Goal: Entertainment & Leisure: Consume media (video, audio)

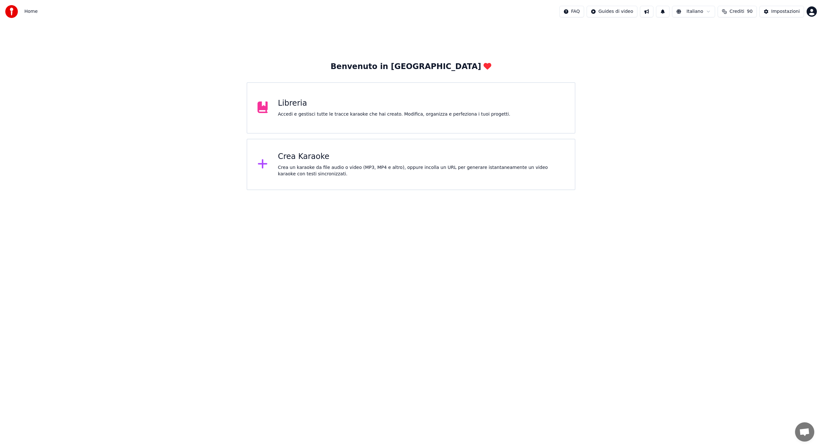
click at [265, 162] on icon at bounding box center [263, 164] width 10 height 12
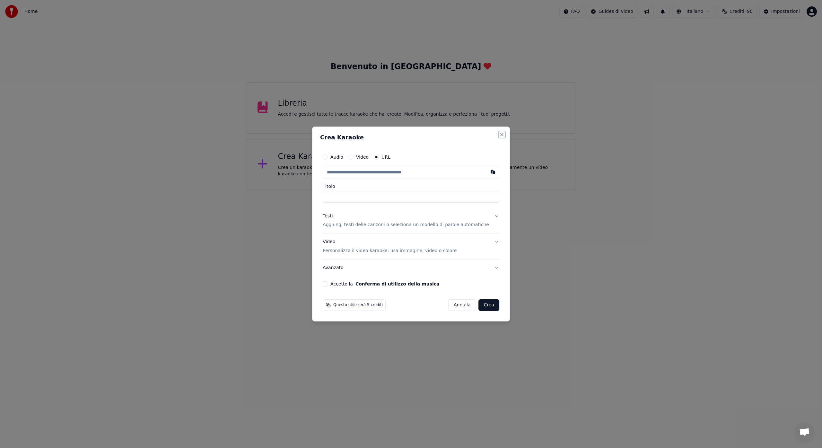
click at [499, 135] on button "Close" at bounding box center [501, 134] width 5 height 5
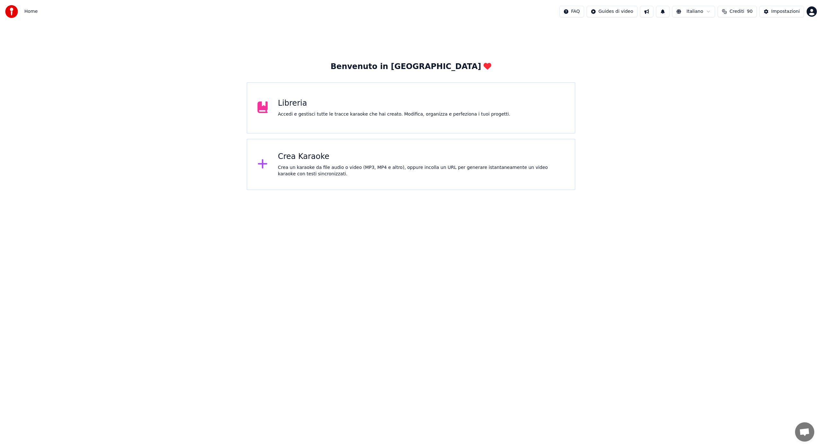
click at [277, 107] on div "Libreria Accedi e gestisci tutte le tracce karaoke che hai creato. Modifica, or…" at bounding box center [411, 107] width 329 height 51
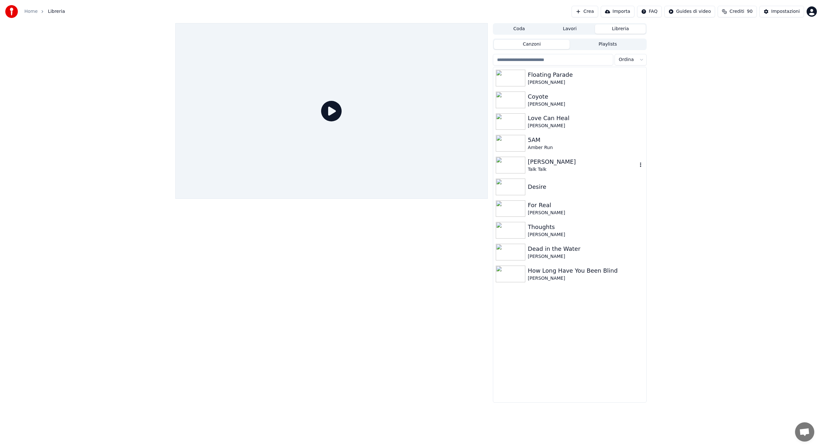
click at [515, 166] on img at bounding box center [511, 165] width 30 height 17
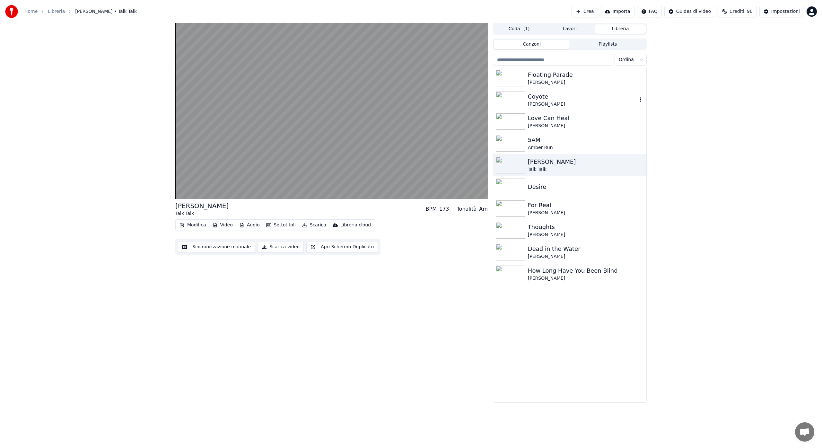
click at [511, 95] on img at bounding box center [511, 100] width 30 height 17
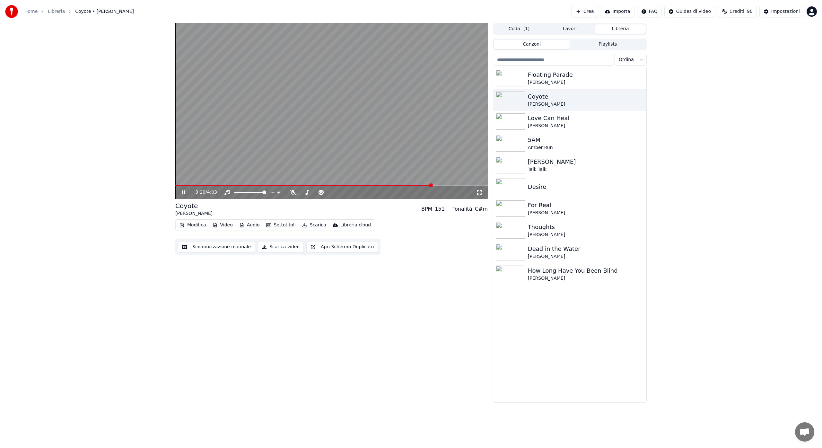
click at [186, 192] on icon at bounding box center [187, 192] width 15 height 5
click at [183, 191] on icon at bounding box center [183, 192] width 4 height 4
click at [292, 193] on icon at bounding box center [293, 192] width 6 height 5
click at [319, 183] on video at bounding box center [331, 111] width 312 height 176
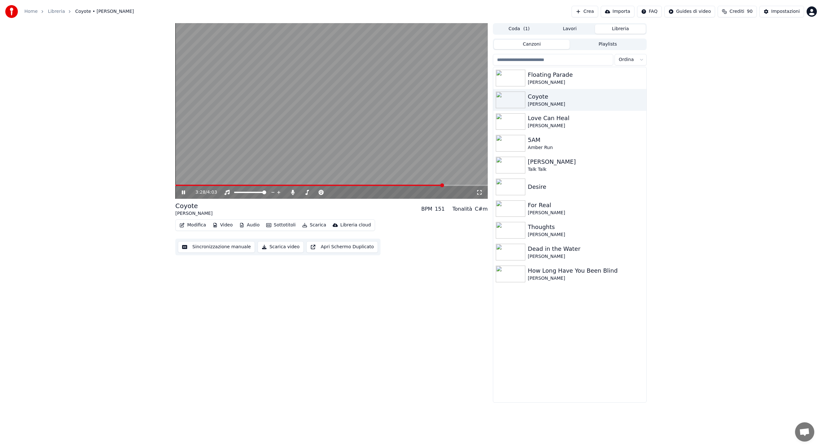
click at [319, 185] on span at bounding box center [309, 185] width 268 height 1
click at [338, 192] on span at bounding box center [330, 192] width 32 height 1
click at [331, 191] on div at bounding box center [336, 192] width 52 height 6
click at [329, 193] on span at bounding box center [326, 192] width 24 height 1
click at [279, 193] on icon at bounding box center [279, 192] width 6 height 6
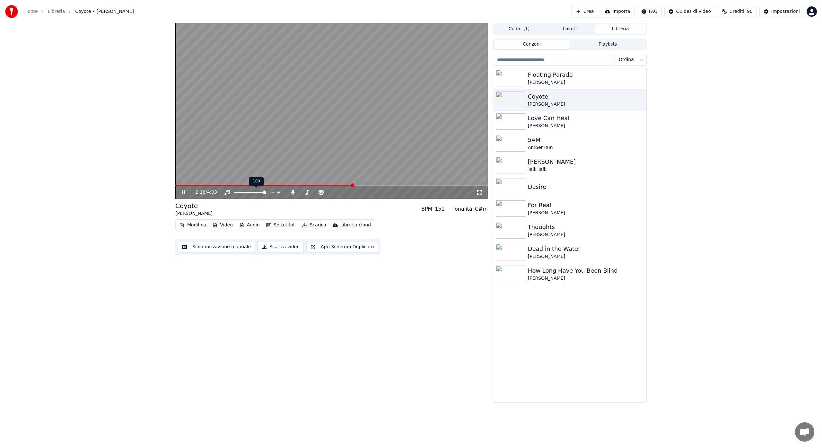
click at [272, 192] on icon at bounding box center [272, 192] width 3 height 1
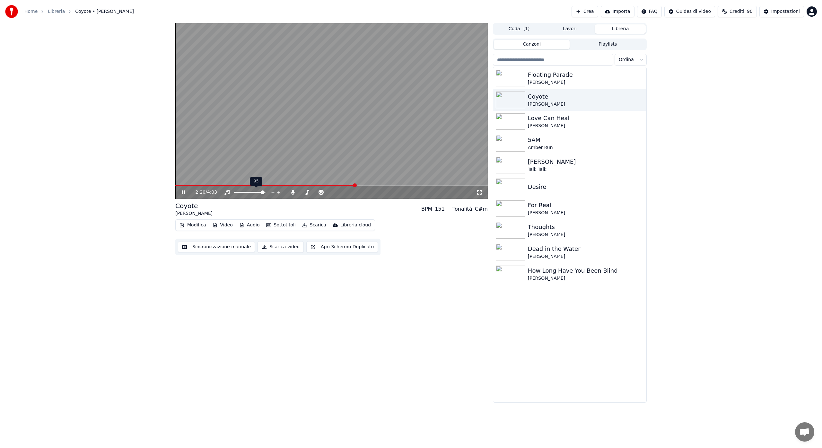
click at [272, 192] on icon at bounding box center [272, 192] width 3 height 1
click at [292, 192] on icon at bounding box center [293, 192] width 4 height 5
click at [311, 191] on div at bounding box center [322, 192] width 52 height 6
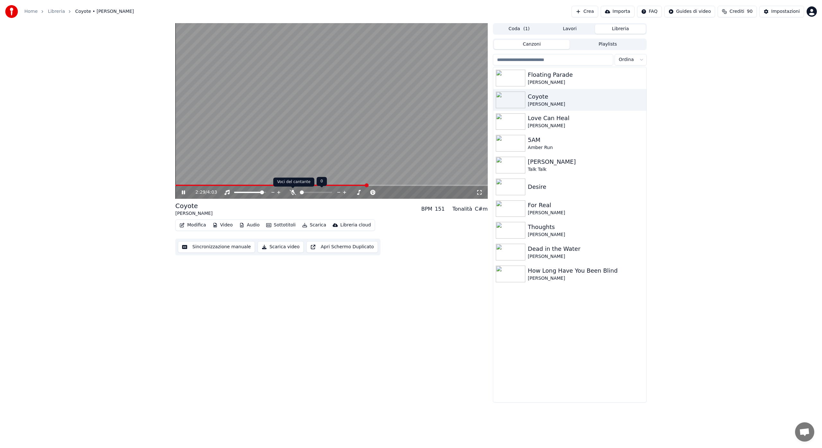
click at [291, 192] on icon at bounding box center [293, 192] width 6 height 5
click at [283, 185] on span at bounding box center [275, 185] width 200 height 1
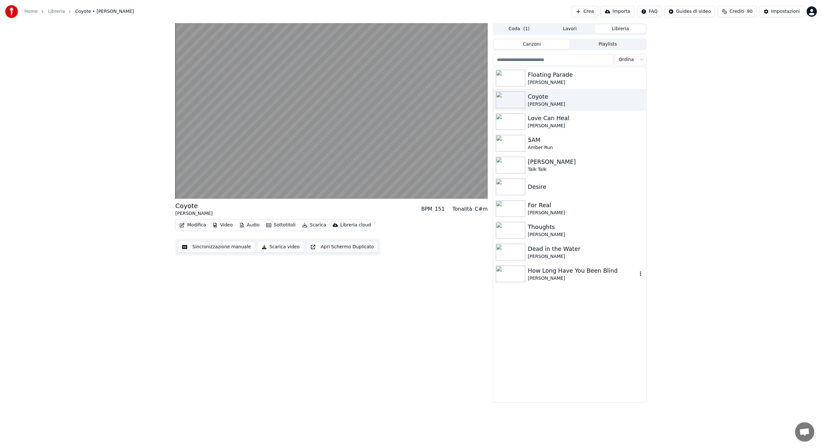
click at [508, 271] on img at bounding box center [511, 274] width 30 height 17
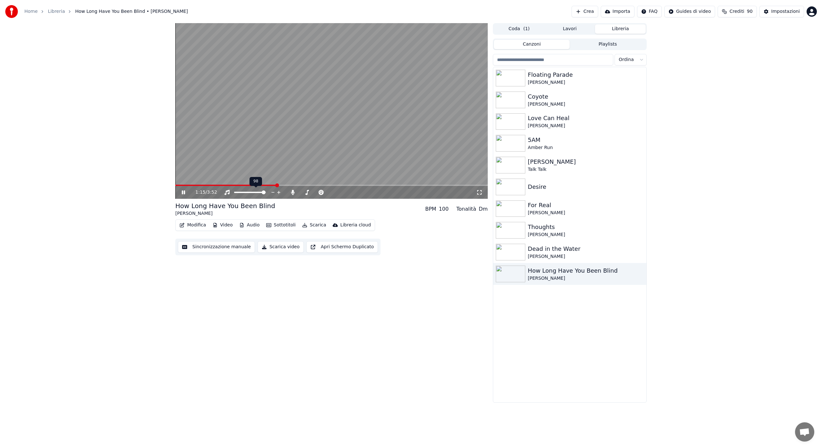
click at [262, 194] on span at bounding box center [264, 192] width 4 height 4
click at [294, 193] on icon at bounding box center [293, 192] width 6 height 5
click at [507, 249] on img at bounding box center [511, 252] width 30 height 17
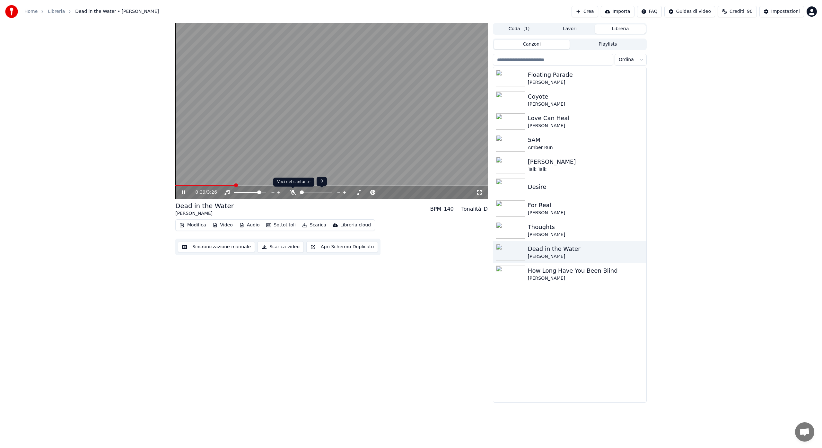
click at [291, 190] on icon at bounding box center [293, 192] width 6 height 5
click at [183, 184] on video at bounding box center [331, 111] width 312 height 176
click at [181, 185] on span at bounding box center [231, 185] width 113 height 1
click at [293, 193] on icon at bounding box center [293, 192] width 4 height 5
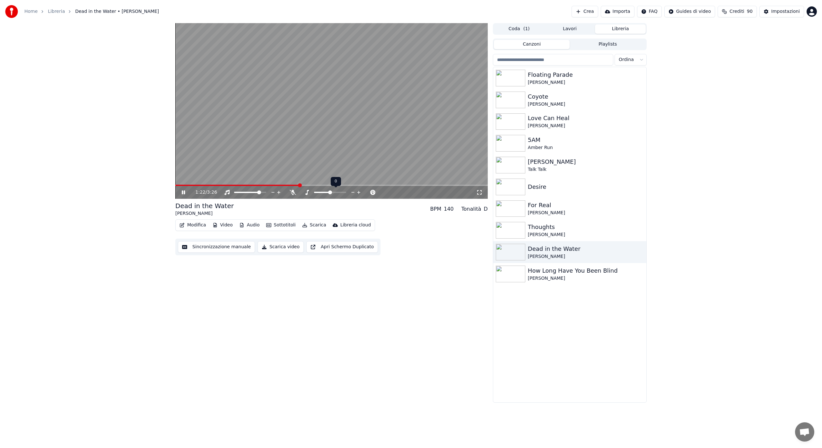
click at [327, 192] on span at bounding box center [322, 192] width 16 height 1
click at [479, 193] on icon at bounding box center [479, 192] width 6 height 5
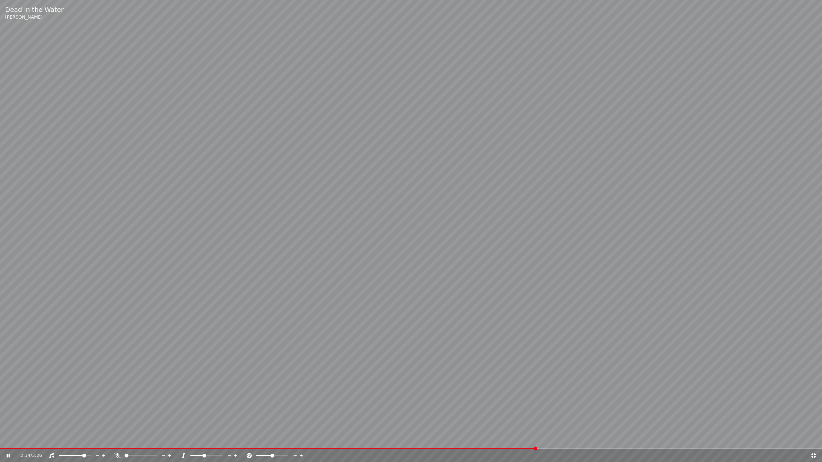
click at [474, 447] on video at bounding box center [411, 231] width 822 height 462
click at [398, 263] on video at bounding box center [411, 231] width 822 height 462
click at [813, 448] on icon at bounding box center [814, 455] width 6 height 5
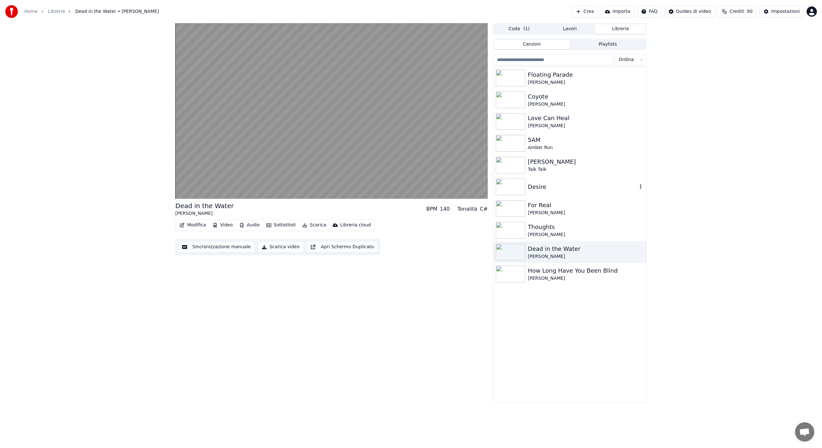
click at [509, 192] on img at bounding box center [511, 187] width 30 height 17
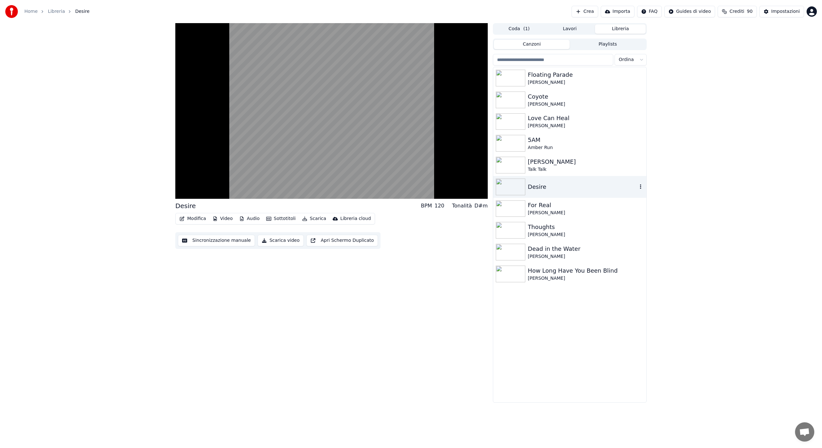
click at [509, 192] on img at bounding box center [511, 187] width 30 height 17
click at [346, 193] on div at bounding box center [336, 192] width 52 height 6
click at [345, 194] on div at bounding box center [336, 192] width 52 height 6
click at [292, 191] on icon at bounding box center [293, 192] width 6 height 5
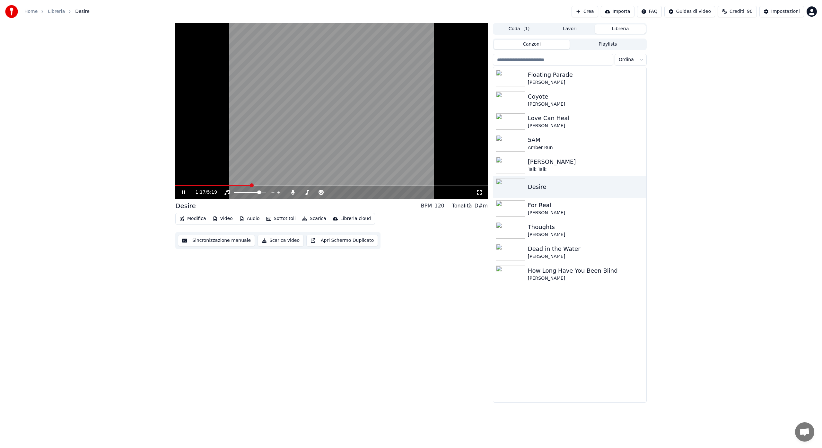
click at [194, 184] on video at bounding box center [331, 111] width 312 height 176
click at [196, 186] on div "1:17 / 5:19" at bounding box center [331, 192] width 312 height 13
click at [192, 187] on span at bounding box center [194, 185] width 4 height 4
click at [184, 192] on icon at bounding box center [183, 192] width 4 height 4
click at [510, 210] on img at bounding box center [511, 208] width 30 height 17
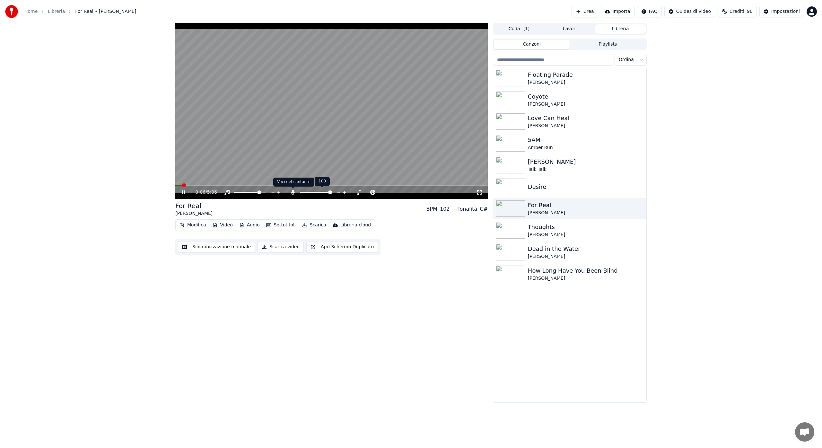
click at [293, 192] on icon at bounding box center [293, 192] width 4 height 5
click at [263, 193] on span at bounding box center [250, 192] width 32 height 1
click at [182, 184] on video at bounding box center [331, 111] width 312 height 176
click at [182, 185] on span at bounding box center [183, 185] width 17 height 1
click at [182, 185] on span at bounding box center [184, 185] width 4 height 4
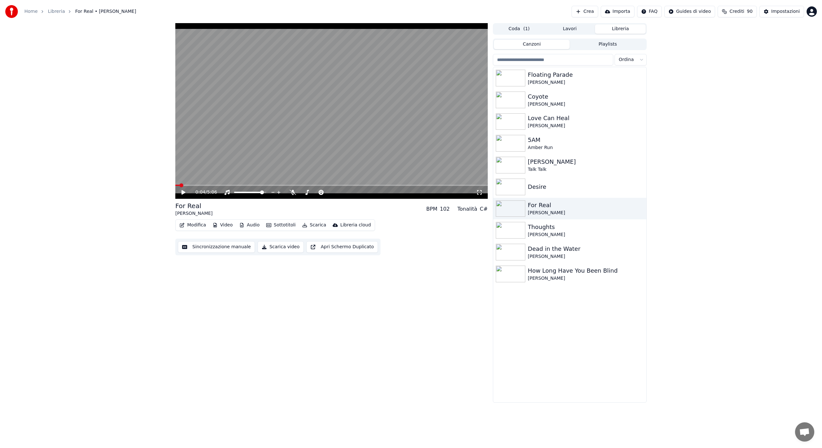
click at [180, 184] on span at bounding box center [182, 185] width 4 height 4
click at [176, 186] on span at bounding box center [177, 185] width 4 height 4
click at [184, 192] on icon at bounding box center [183, 192] width 4 height 4
